Goal: Navigation & Orientation: Go to known website

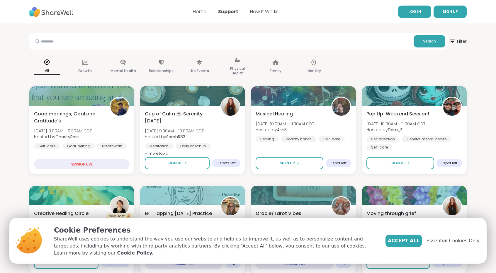
click at [408, 11] on link "LOG IN" at bounding box center [414, 12] width 33 height 12
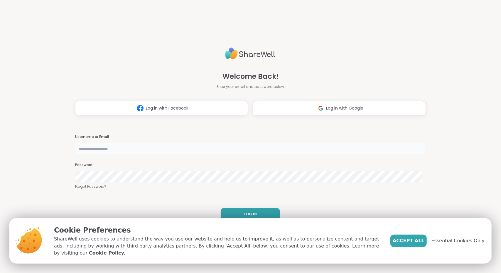
type input "**********"
click at [260, 212] on button "LOG IN" at bounding box center [250, 214] width 59 height 12
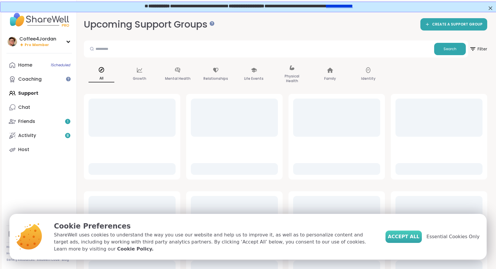
click at [413, 236] on button "Accept All" at bounding box center [404, 237] width 36 height 12
